Goal: Information Seeking & Learning: Learn about a topic

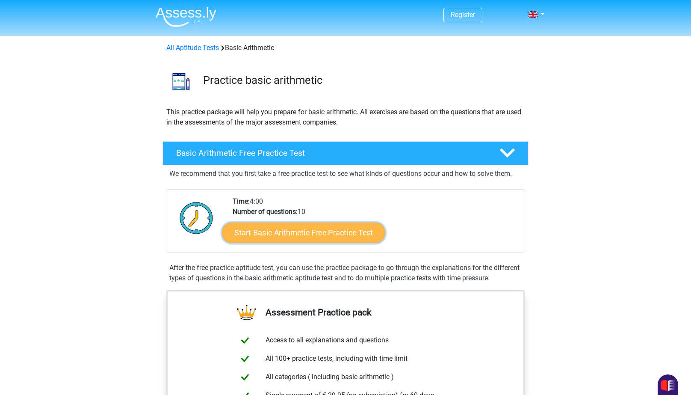
click at [275, 236] on link "Start Basic Arithmetic Free Practice Test" at bounding box center [303, 232] width 163 height 21
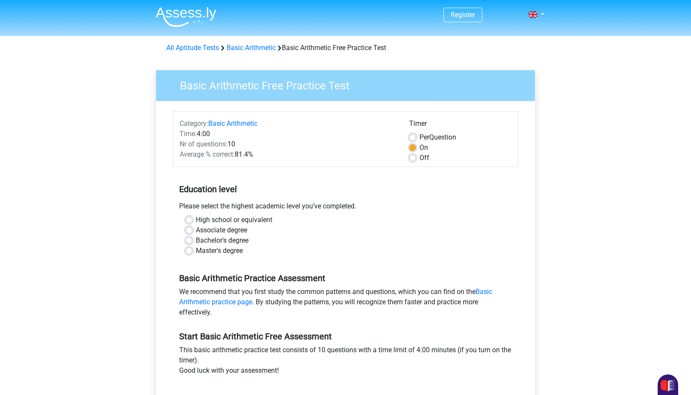
click at [196, 229] on label "Associate degree" at bounding box center [221, 230] width 51 height 10
click at [188, 229] on input "Associate degree" at bounding box center [189, 229] width 7 height 9
radio input "true"
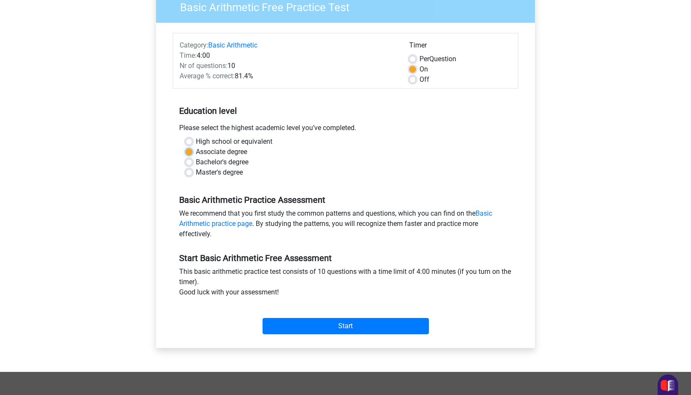
scroll to position [80, 0]
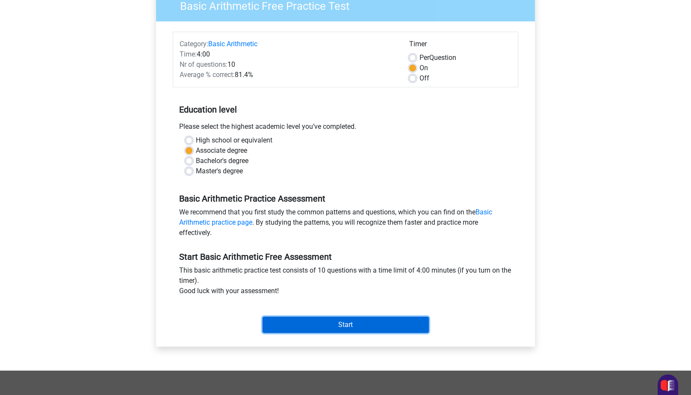
click at [307, 324] on input "Start" at bounding box center [346, 325] width 166 height 16
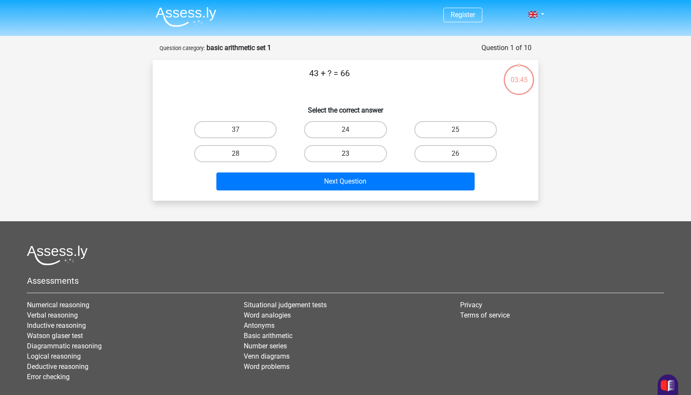
click at [342, 160] on label "23" at bounding box center [345, 153] width 83 height 17
click at [346, 159] on input "23" at bounding box center [349, 157] width 6 height 6
radio input "true"
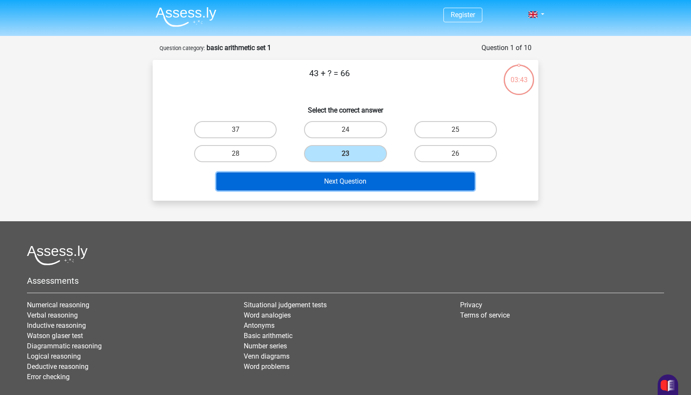
click at [345, 182] on button "Next Question" at bounding box center [345, 181] width 259 height 18
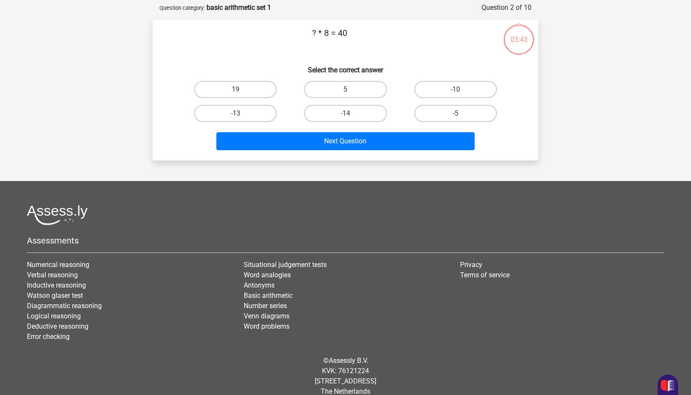
scroll to position [43, 0]
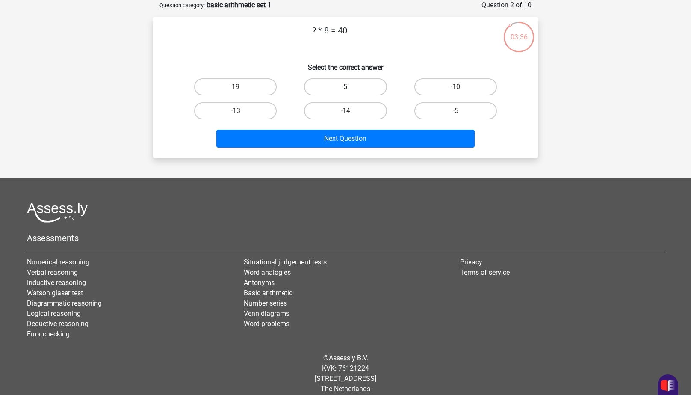
click at [357, 83] on label "5" at bounding box center [345, 86] width 83 height 17
click at [351, 87] on input "5" at bounding box center [349, 90] width 6 height 6
radio input "true"
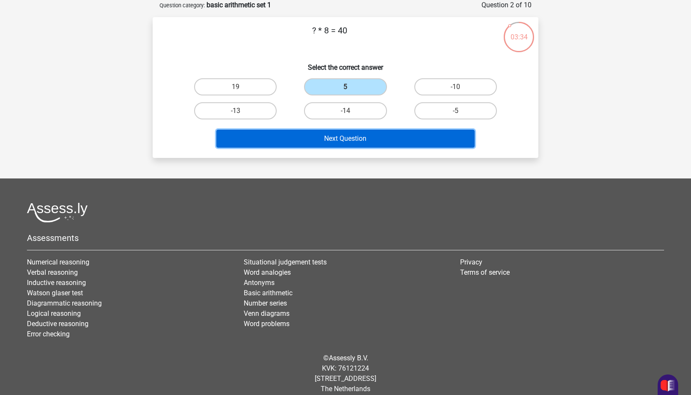
click at [347, 139] on button "Next Question" at bounding box center [345, 139] width 259 height 18
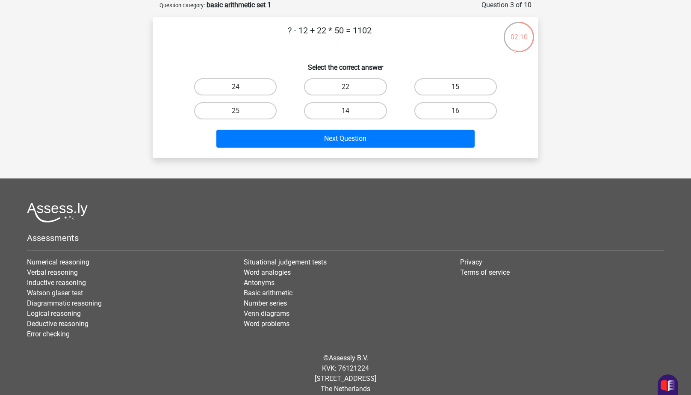
click at [465, 86] on label "15" at bounding box center [455, 86] width 83 height 17
click at [461, 87] on input "15" at bounding box center [459, 90] width 6 height 6
radio input "true"
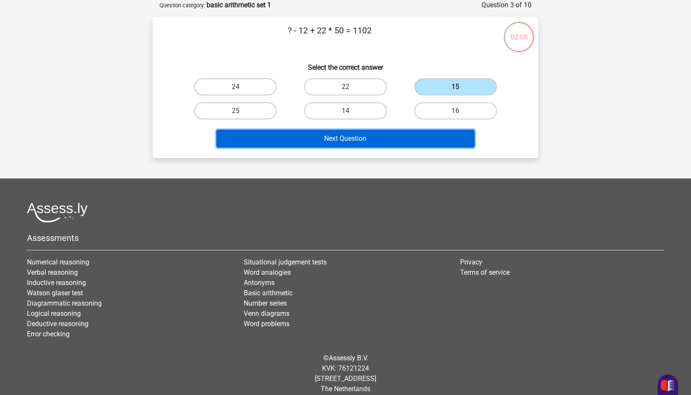
click at [395, 130] on button "Next Question" at bounding box center [345, 139] width 259 height 18
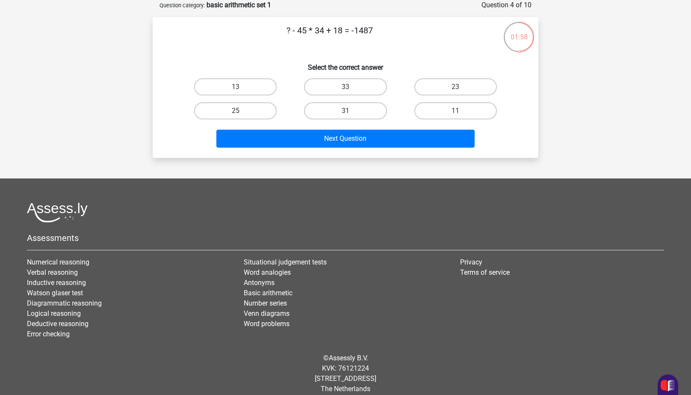
click at [456, 111] on input "11" at bounding box center [459, 114] width 6 height 6
radio input "true"
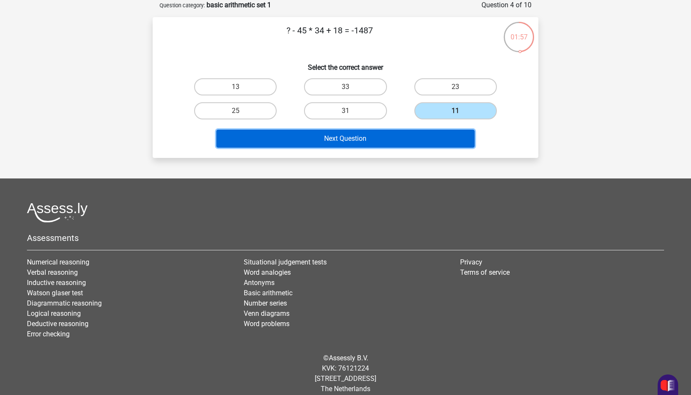
click at [374, 138] on button "Next Question" at bounding box center [345, 139] width 259 height 18
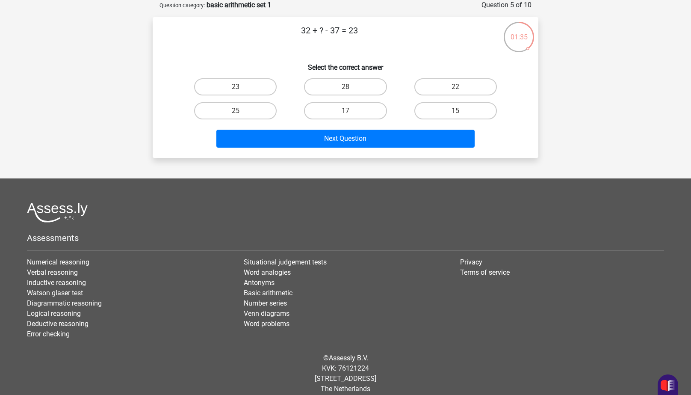
click at [243, 81] on label "23" at bounding box center [235, 86] width 83 height 17
click at [241, 87] on input "23" at bounding box center [239, 90] width 6 height 6
radio input "true"
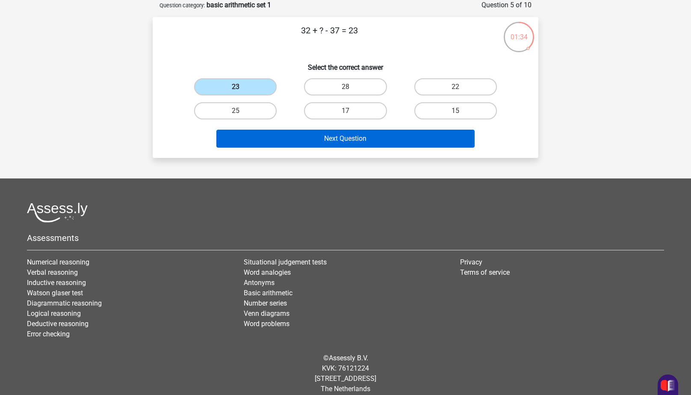
click at [387, 131] on button "Next Question" at bounding box center [345, 139] width 259 height 18
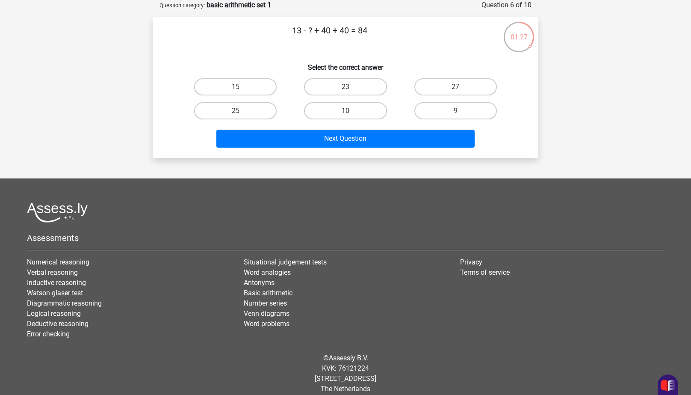
click at [409, 7] on div "Question 6 of 10 Question category: basic arithmetic set 1" at bounding box center [346, 5] width 372 height 10
click at [455, 94] on label "27" at bounding box center [455, 86] width 83 height 17
click at [456, 92] on input "27" at bounding box center [459, 90] width 6 height 6
radio input "true"
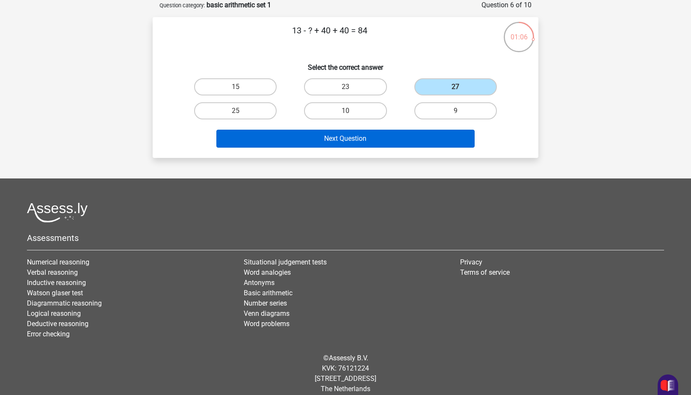
click at [437, 131] on button "Next Question" at bounding box center [345, 139] width 259 height 18
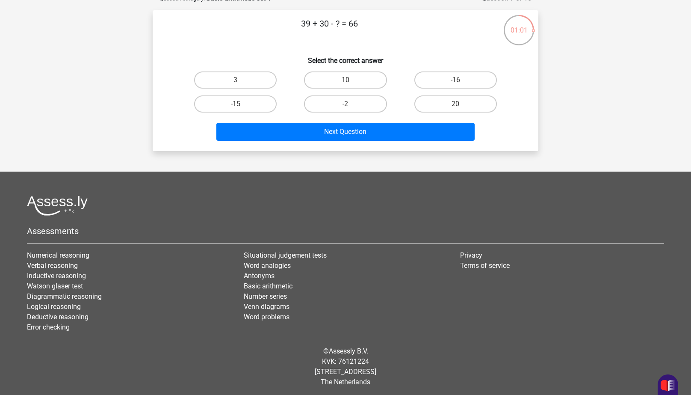
scroll to position [51, 0]
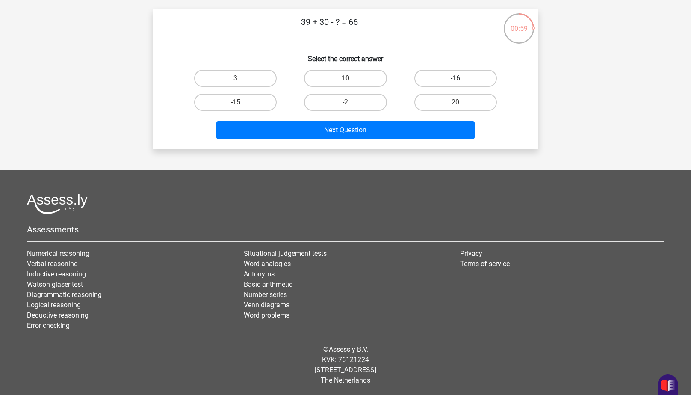
click at [453, 71] on label "-16" at bounding box center [455, 78] width 83 height 17
click at [456, 78] on input "-16" at bounding box center [459, 81] width 6 height 6
radio input "true"
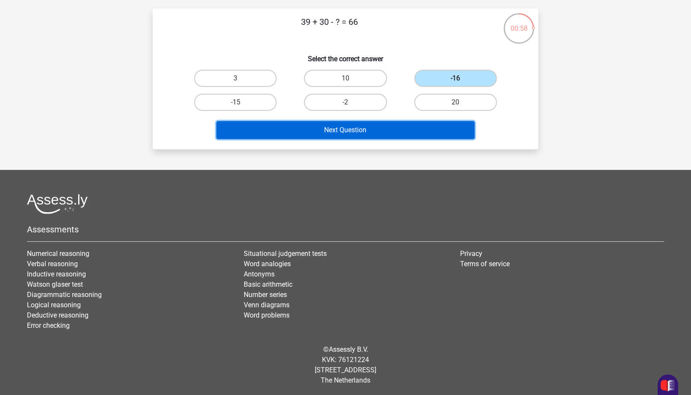
click at [462, 130] on button "Next Question" at bounding box center [345, 130] width 259 height 18
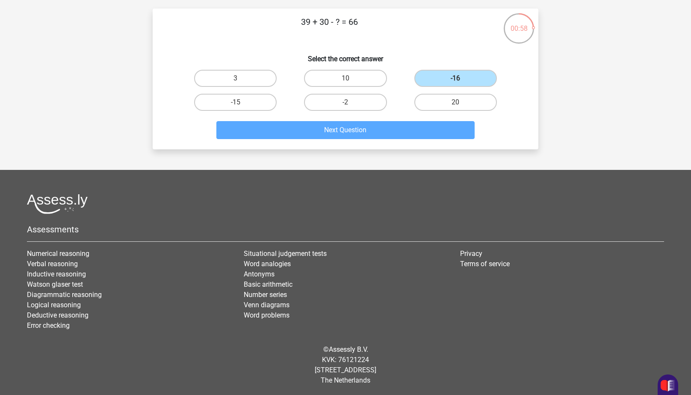
scroll to position [43, 0]
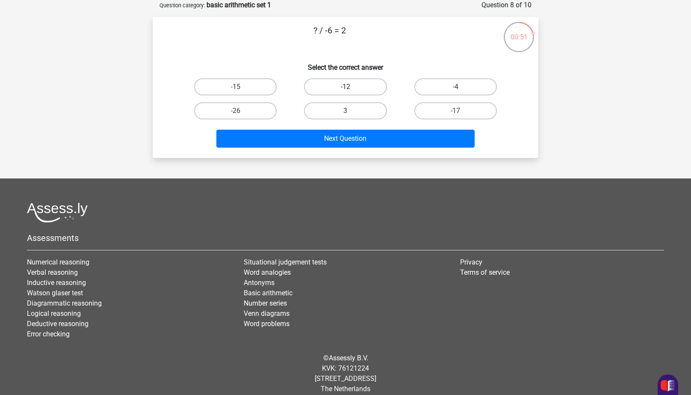
click at [368, 80] on label "-12" at bounding box center [345, 86] width 83 height 17
click at [351, 87] on input "-12" at bounding box center [349, 90] width 6 height 6
radio input "true"
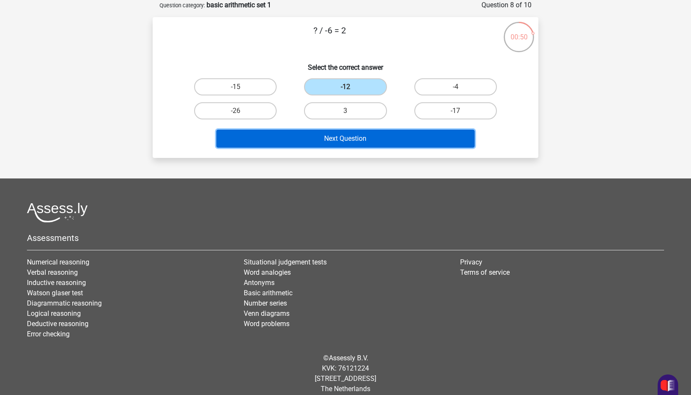
click at [400, 131] on button "Next Question" at bounding box center [345, 139] width 259 height 18
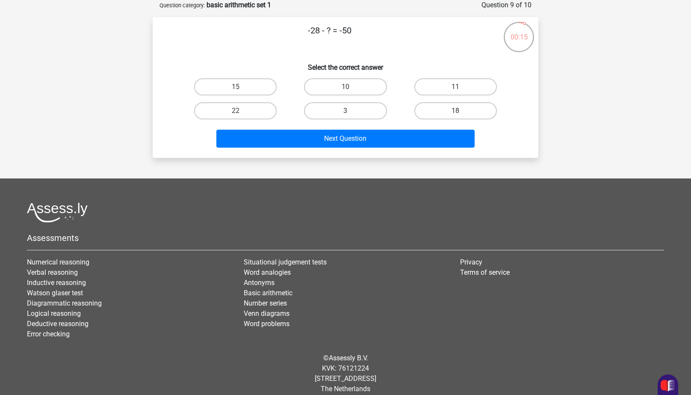
click at [258, 104] on label "22" at bounding box center [235, 110] width 83 height 17
click at [241, 111] on input "22" at bounding box center [239, 114] width 6 height 6
radio input "true"
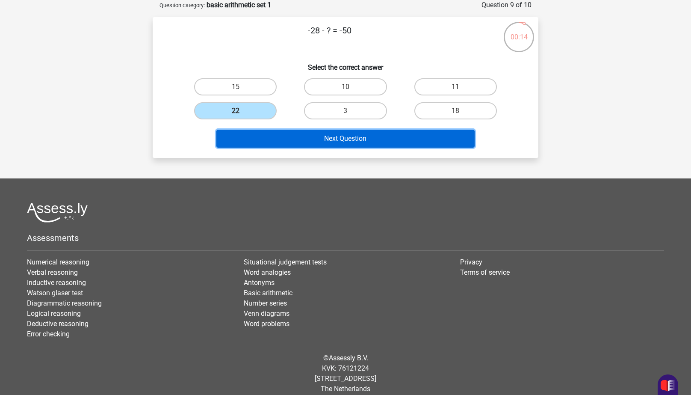
click at [347, 142] on button "Next Question" at bounding box center [345, 139] width 259 height 18
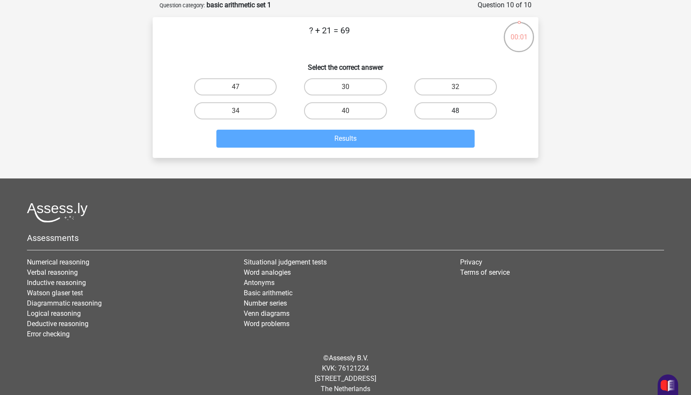
click at [427, 115] on label "48" at bounding box center [455, 110] width 83 height 17
click at [456, 115] on input "48" at bounding box center [459, 114] width 6 height 6
radio input "true"
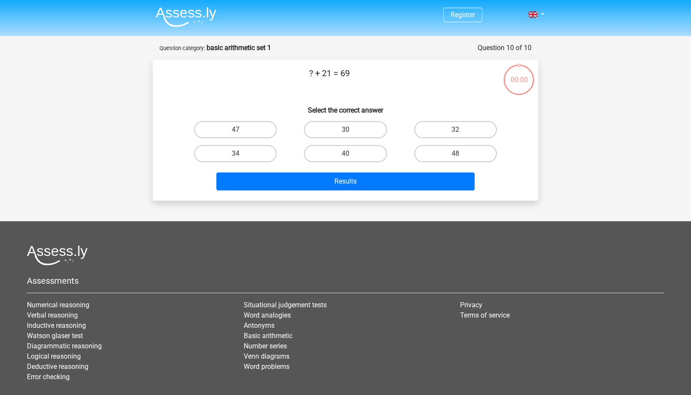
scroll to position [43, 0]
